Goal: Information Seeking & Learning: Learn about a topic

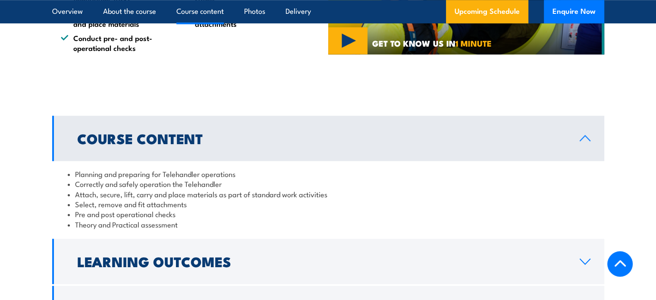
scroll to position [776, 0]
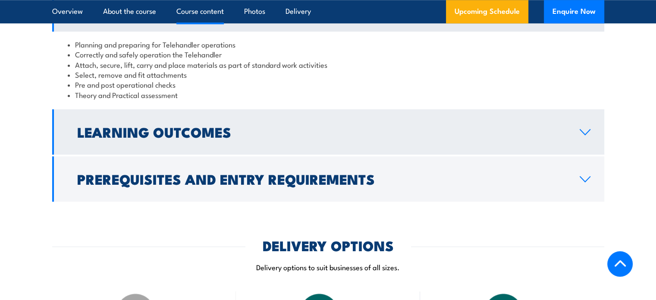
click at [588, 135] on icon at bounding box center [585, 132] width 12 height 7
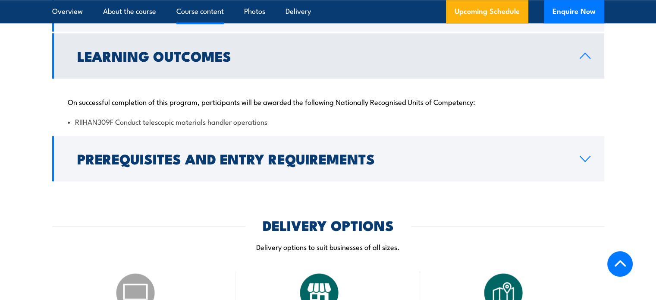
click at [588, 134] on div "On successful completion of this program, participants will be awarded the foll…" at bounding box center [328, 106] width 552 height 56
click at [588, 59] on icon at bounding box center [585, 55] width 12 height 7
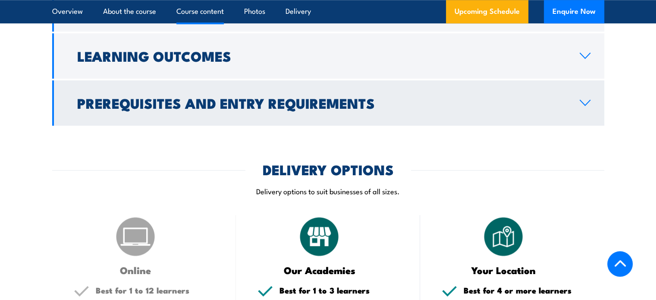
click at [585, 106] on icon at bounding box center [585, 102] width 12 height 7
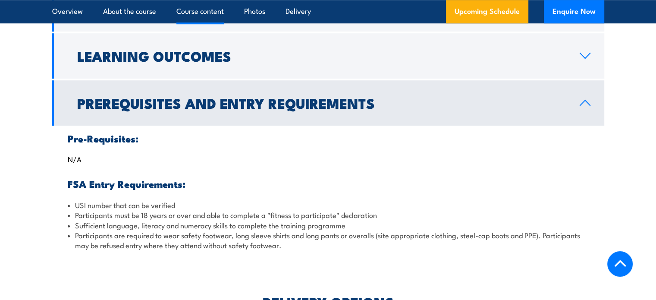
click at [585, 106] on icon at bounding box center [585, 102] width 12 height 7
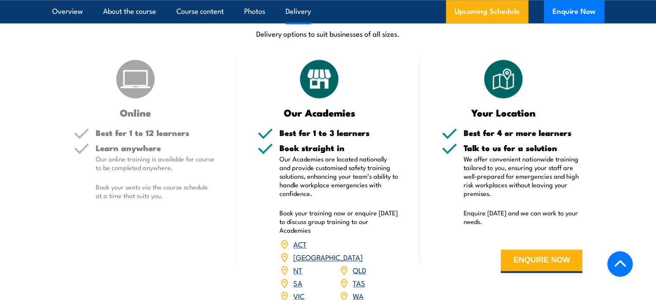
scroll to position [992, 0]
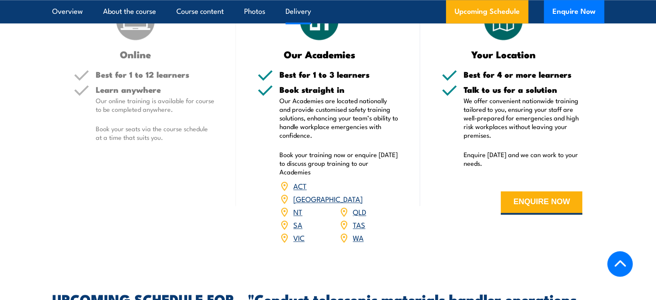
click at [359, 204] on link "[GEOGRAPHIC_DATA]" at bounding box center [327, 198] width 69 height 10
